Goal: Task Accomplishment & Management: Manage account settings

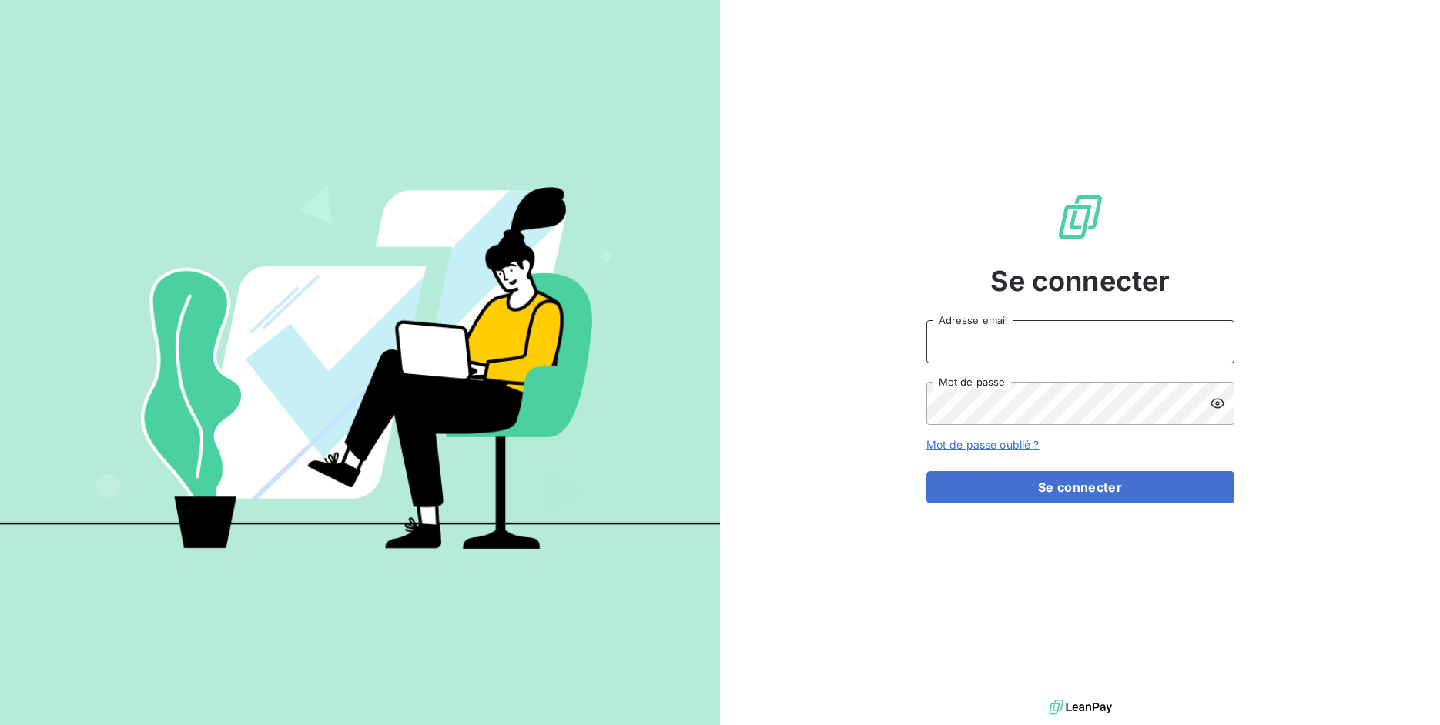
click at [1000, 328] on input "Adresse email" at bounding box center [1080, 341] width 308 height 43
drag, startPoint x: 982, startPoint y: 340, endPoint x: 1033, endPoint y: 345, distance: 51.0
click at [1033, 345] on input "admin@3dcelo" at bounding box center [1080, 341] width 308 height 43
type input "admin@regiecaraibes"
click at [926, 471] on button "Se connecter" at bounding box center [1080, 487] width 308 height 32
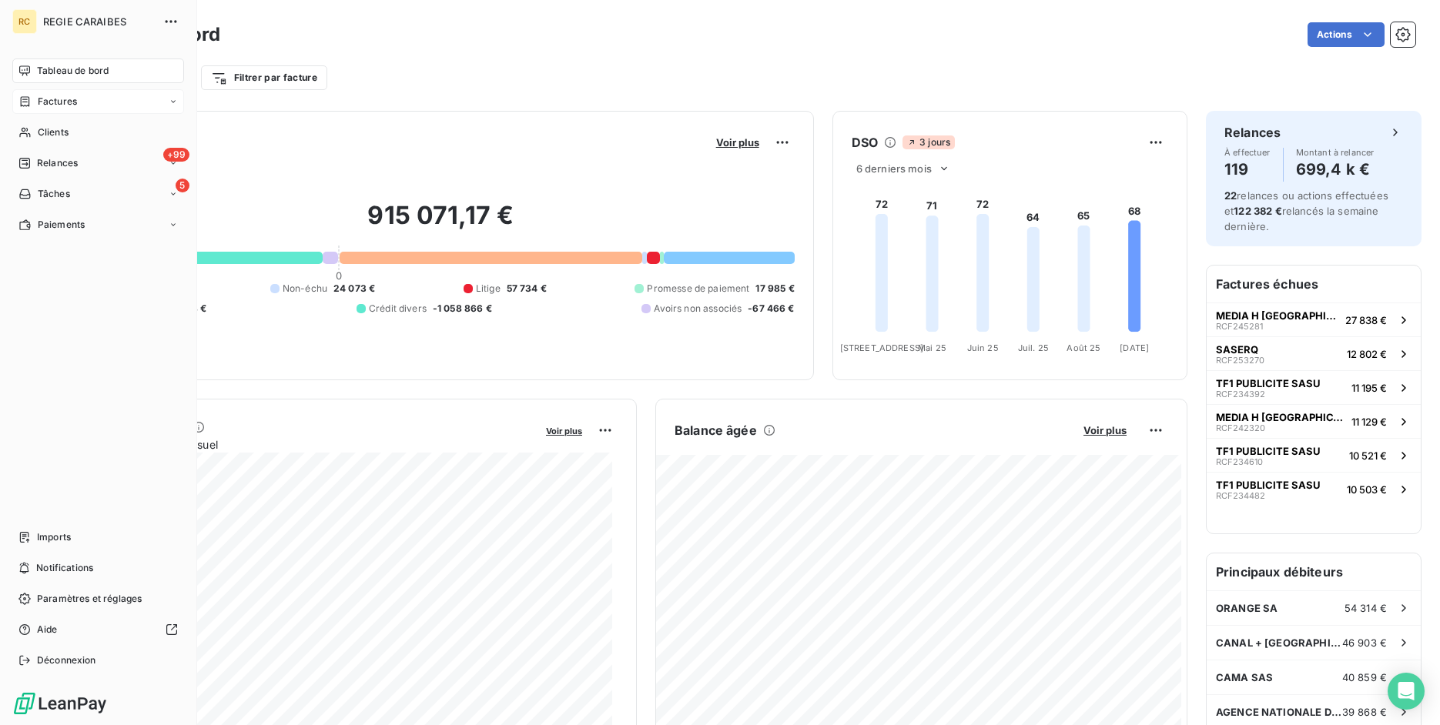
click at [26, 105] on icon at bounding box center [24, 101] width 13 height 12
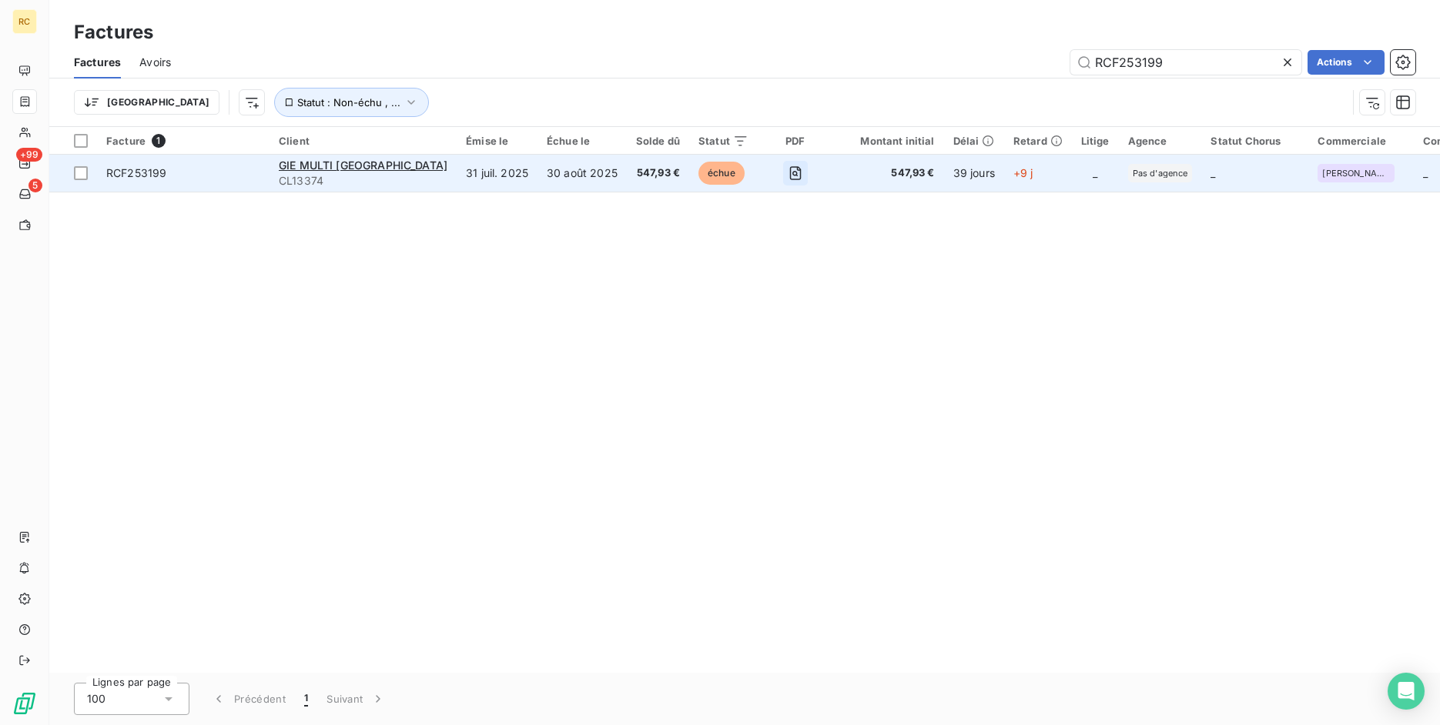
type input "RCF253199"
click at [788, 168] on icon "button" at bounding box center [795, 173] width 15 height 15
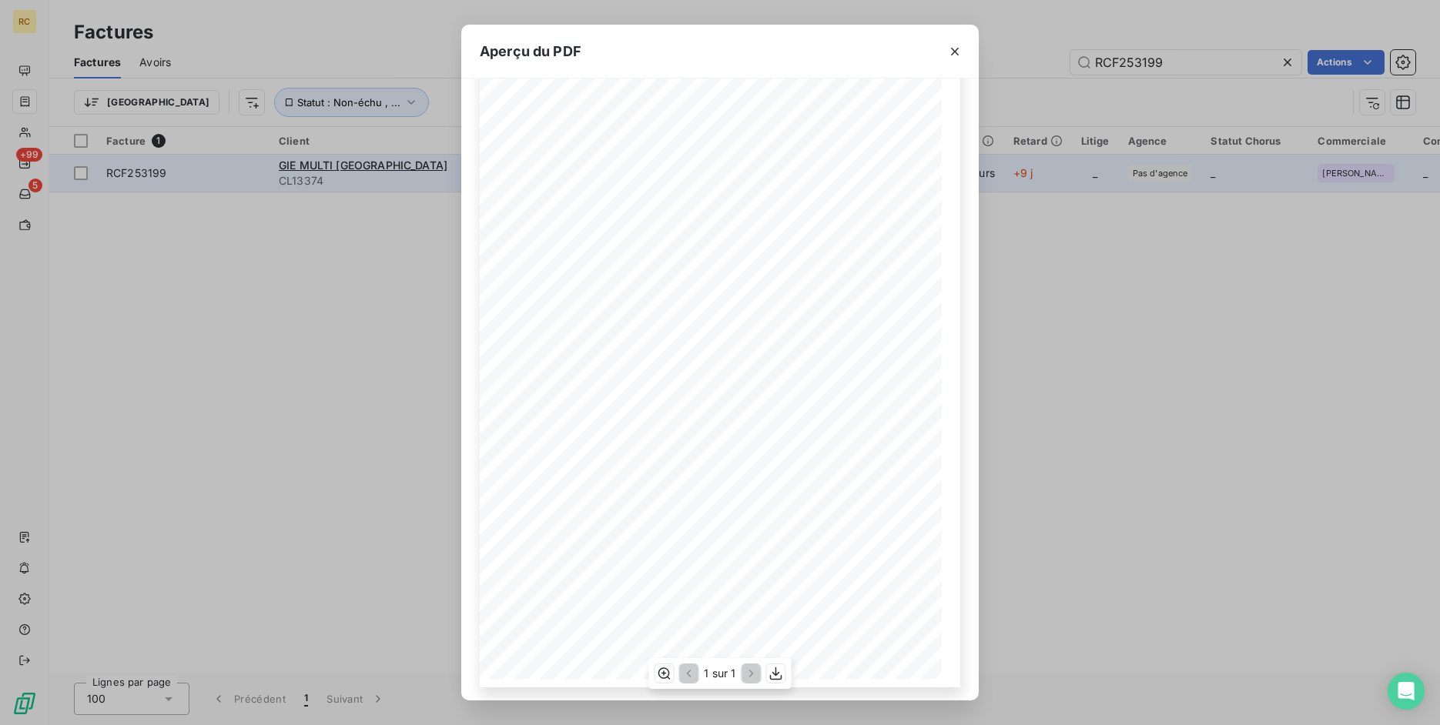
scroll to position [75, 0]
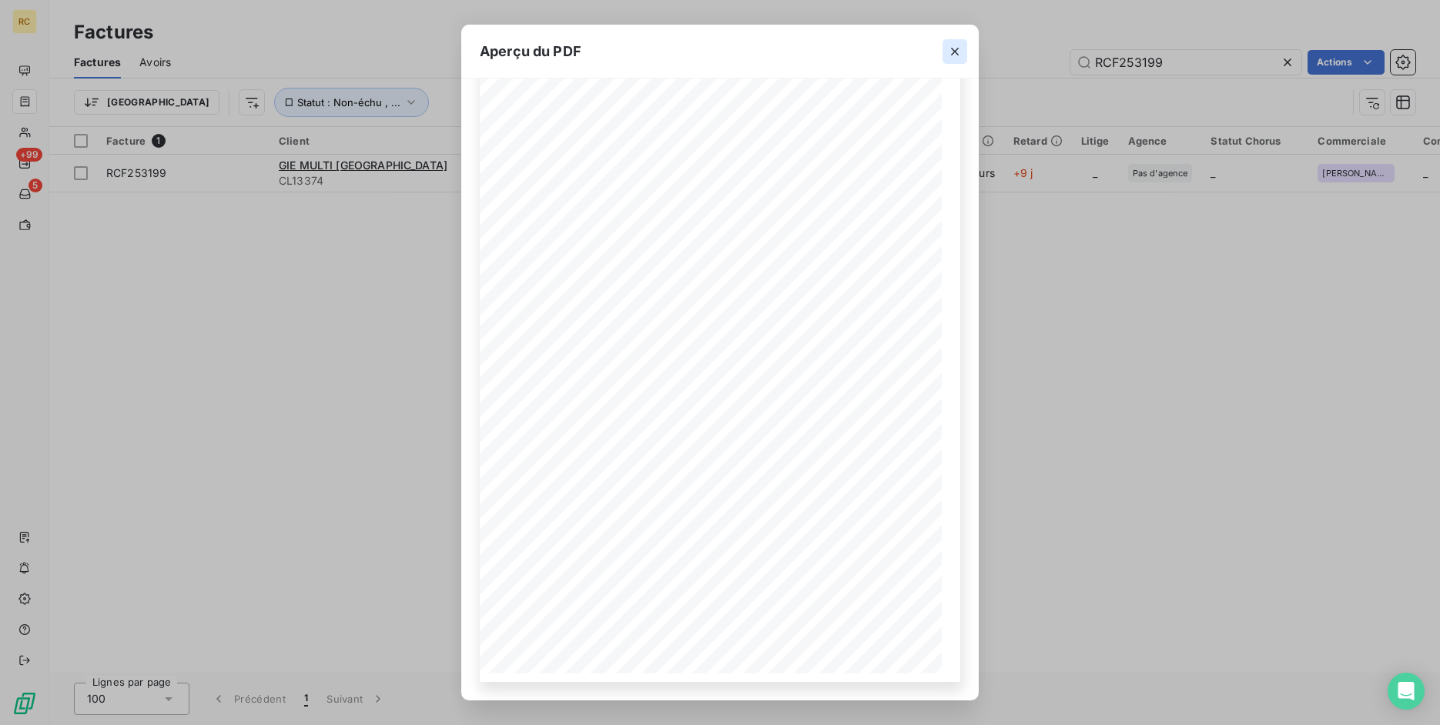
click at [944, 53] on button "button" at bounding box center [954, 51] width 25 height 25
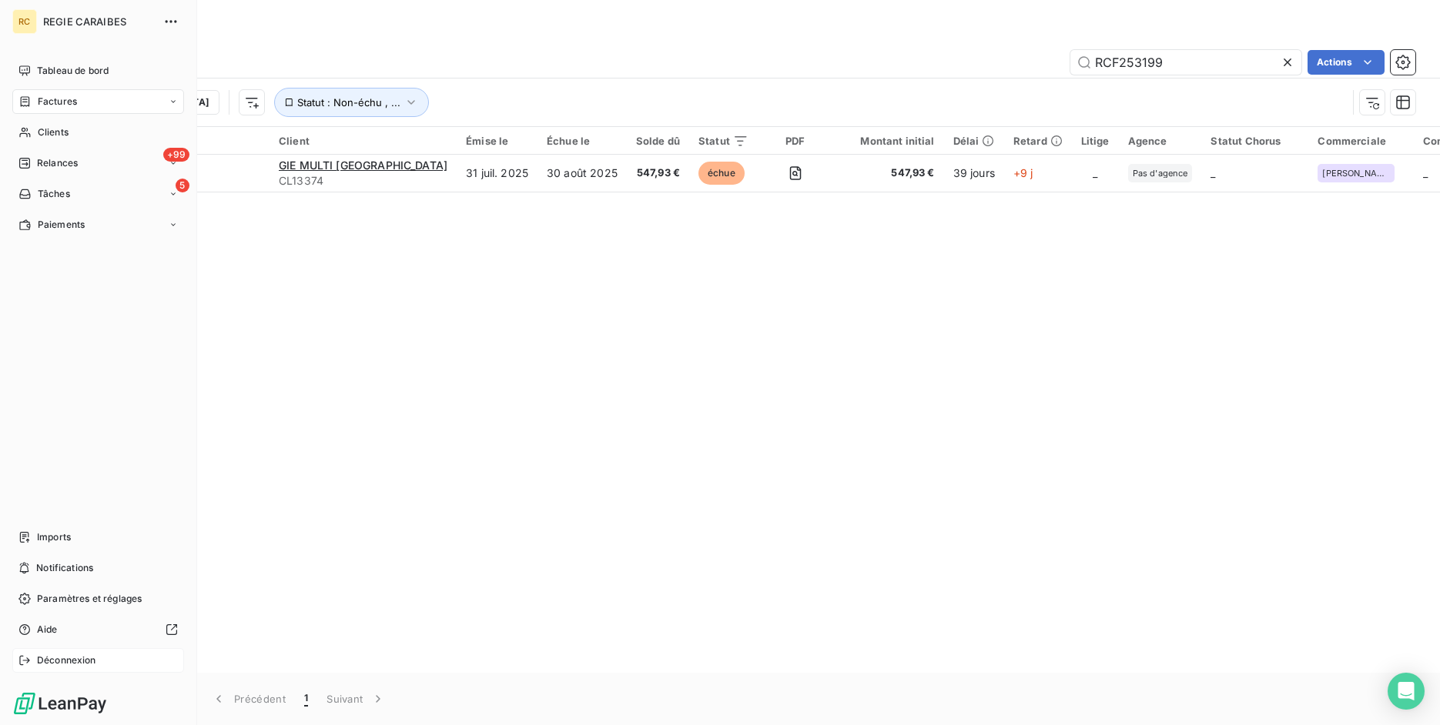
click at [22, 661] on icon at bounding box center [24, 660] width 12 height 12
